Goal: Task Accomplishment & Management: Complete application form

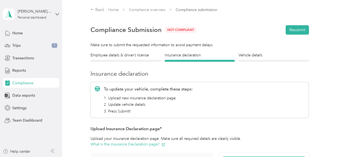
scroll to position [113, 0]
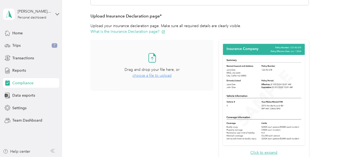
click at [162, 75] on span "choose a file to upload" at bounding box center [152, 75] width 39 height 5
click at [162, 72] on div "Drag and drop your file here, or choose a file to upload" at bounding box center [152, 73] width 55 height 12
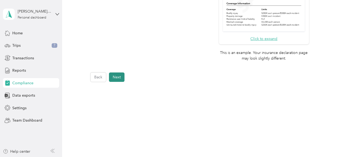
click at [112, 72] on button "Next" at bounding box center [117, 76] width 16 height 9
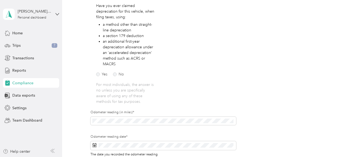
scroll to position [98, 0]
click at [101, 72] on div "Yes No" at bounding box center [115, 73] width 39 height 6
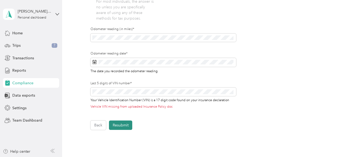
click at [126, 125] on button "Resubmit" at bounding box center [120, 124] width 23 height 9
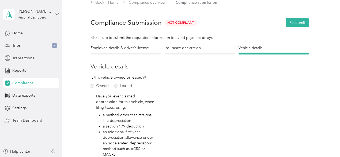
scroll to position [6, 0]
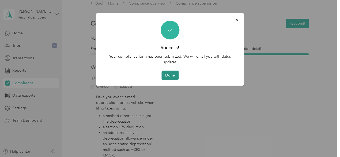
click at [169, 75] on button "Done" at bounding box center [170, 74] width 17 height 9
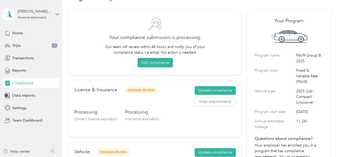
scroll to position [18, 0]
click at [24, 34] on div "Home" at bounding box center [31, 33] width 56 height 10
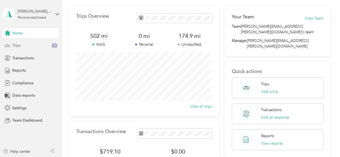
click at [23, 49] on div "Trips 7" at bounding box center [31, 46] width 56 height 10
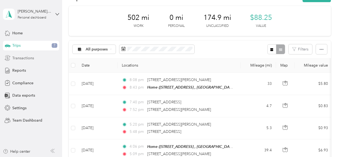
click at [25, 54] on div "Transactions" at bounding box center [31, 58] width 56 height 10
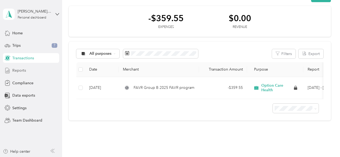
click at [27, 71] on div "Reports" at bounding box center [31, 71] width 56 height 10
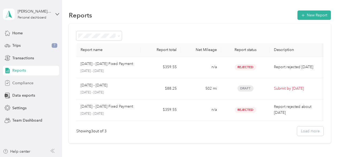
click at [26, 85] on span "Compliance" at bounding box center [22, 83] width 21 height 6
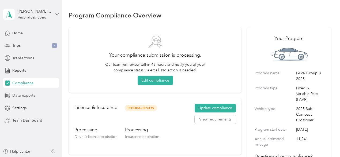
click at [34, 94] on span "Data exports" at bounding box center [23, 95] width 23 height 6
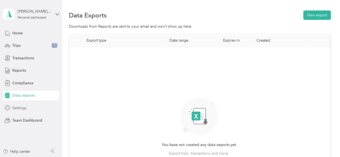
click at [28, 108] on div "Settings" at bounding box center [31, 108] width 56 height 10
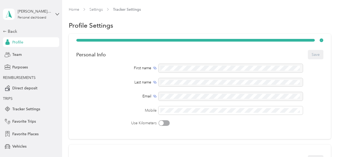
click at [18, 41] on span "Profile" at bounding box center [17, 42] width 11 height 6
click at [18, 44] on span "Profile" at bounding box center [17, 42] width 11 height 6
click at [17, 55] on span "Team" at bounding box center [16, 55] width 9 height 6
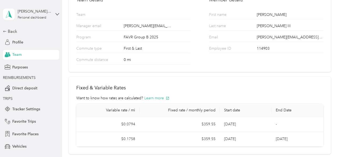
scroll to position [84, 0]
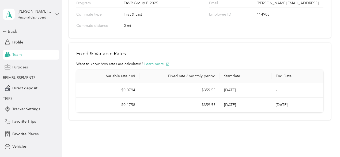
click at [23, 68] on span "Purposes" at bounding box center [20, 67] width 16 height 6
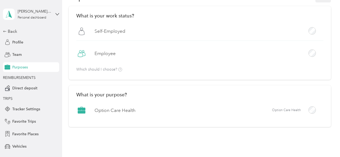
scroll to position [27, 0]
click at [20, 88] on span "Direct deposit" at bounding box center [24, 88] width 25 height 6
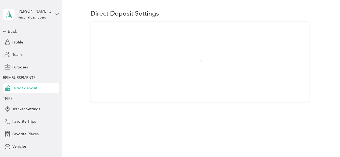
scroll to position [12, 0]
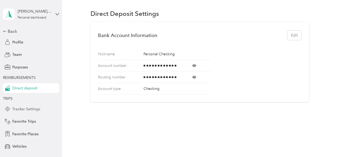
click at [34, 107] on span "Tracker Settings" at bounding box center [26, 109] width 28 height 6
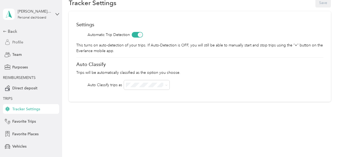
click at [21, 42] on div "Profile" at bounding box center [31, 42] width 56 height 10
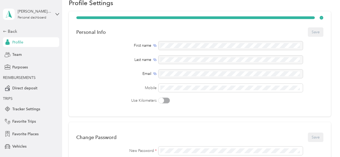
scroll to position [27, 0]
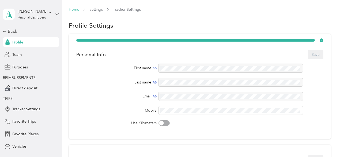
click at [74, 10] on link "Home" at bounding box center [74, 9] width 10 height 5
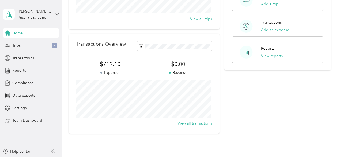
scroll to position [137, 0]
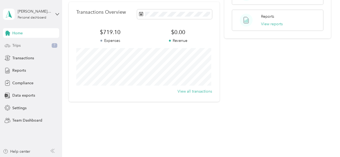
click at [36, 49] on div "Trips 7" at bounding box center [31, 46] width 56 height 10
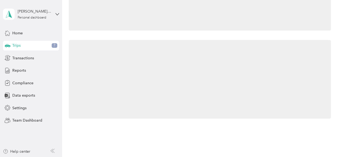
scroll to position [137, 0]
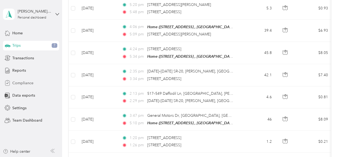
click at [18, 83] on span "Compliance" at bounding box center [22, 83] width 21 height 6
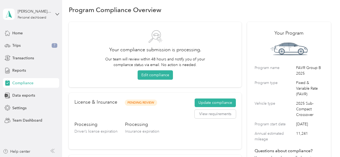
scroll to position [5, 0]
click at [218, 112] on button "View requirements" at bounding box center [215, 114] width 41 height 9
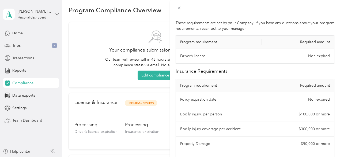
scroll to position [0, 0]
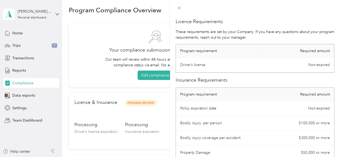
click at [148, 35] on div "License Requirements These requirements are set by your Company. If you have an…" at bounding box center [170, 78] width 340 height 157
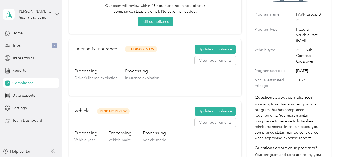
scroll to position [59, 0]
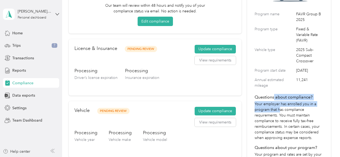
drag, startPoint x: 273, startPoint y: 102, endPoint x: 279, endPoint y: 118, distance: 17.8
click at [279, 118] on div "Questions about compliance? Your employer has enrolled you in a program that ha…" at bounding box center [289, 117] width 69 height 47
click at [279, 118] on p "Your employer has enrolled you in a program that has compliance requirements. Y…" at bounding box center [289, 120] width 69 height 39
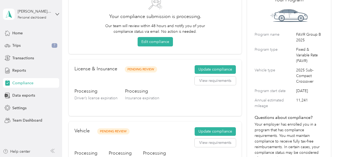
scroll to position [0, 0]
